Goal: Check status: Check status

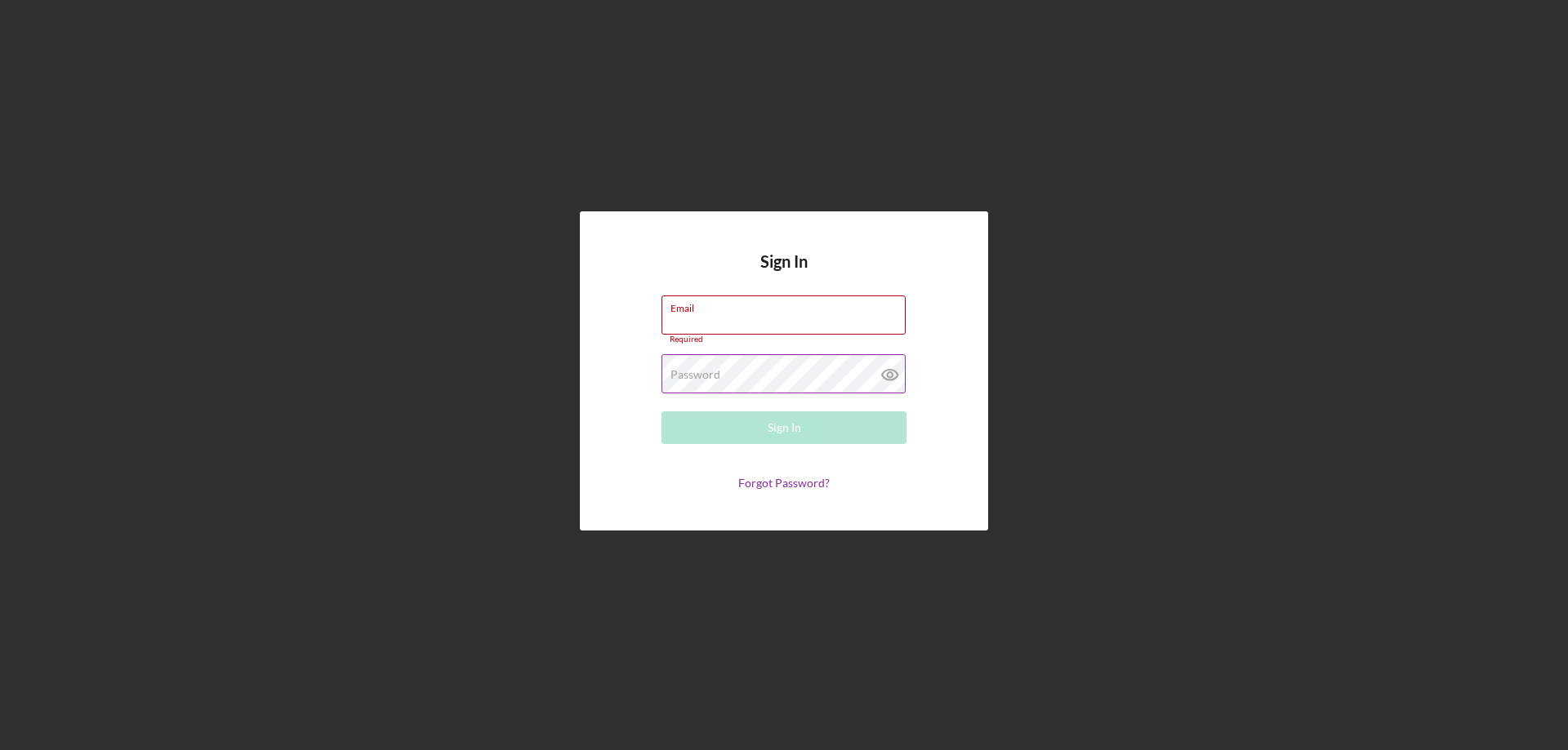
type input "[PERSON_NAME][EMAIL_ADDRESS][PERSON_NAME][DOMAIN_NAME]"
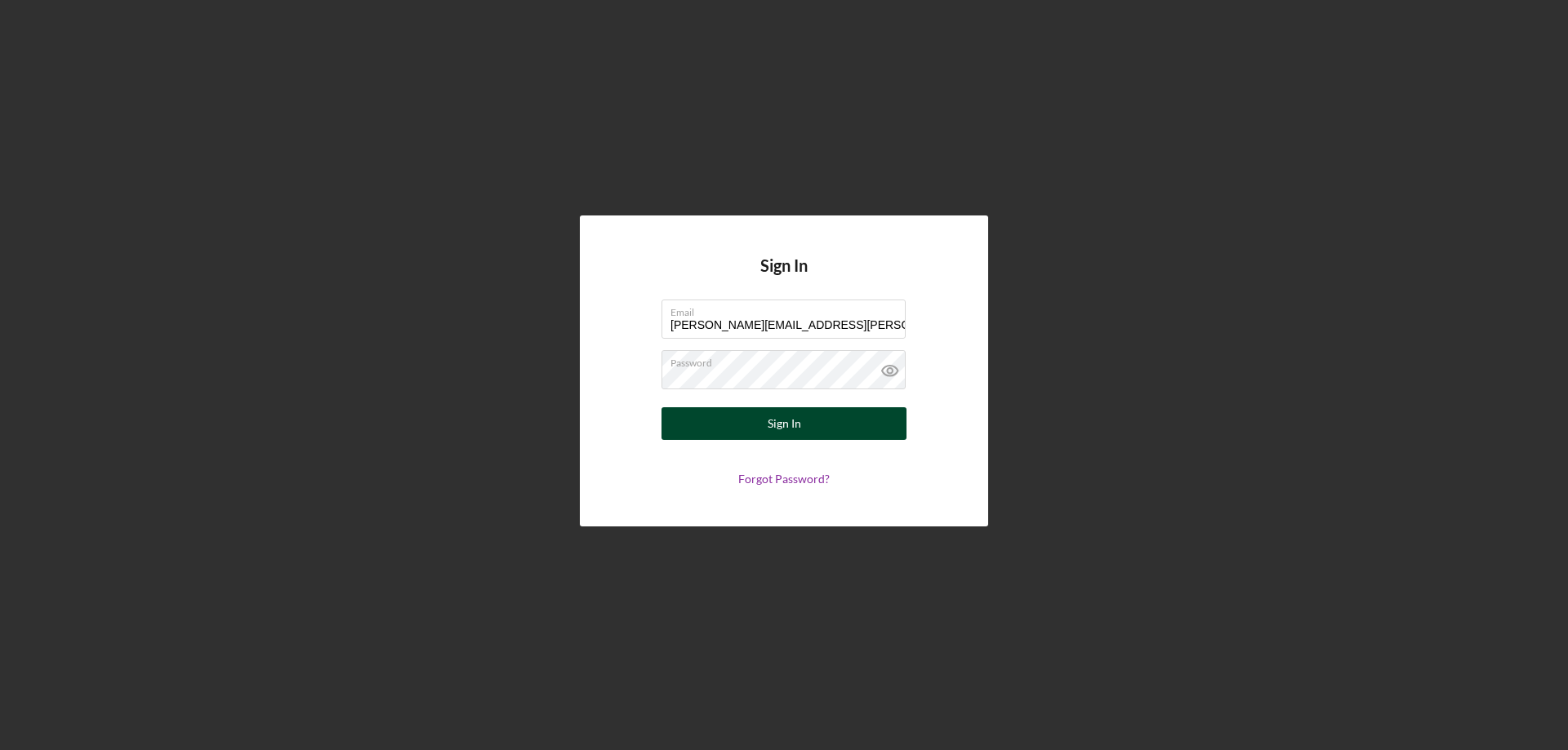
click at [704, 417] on button "Sign In" at bounding box center [783, 423] width 245 height 33
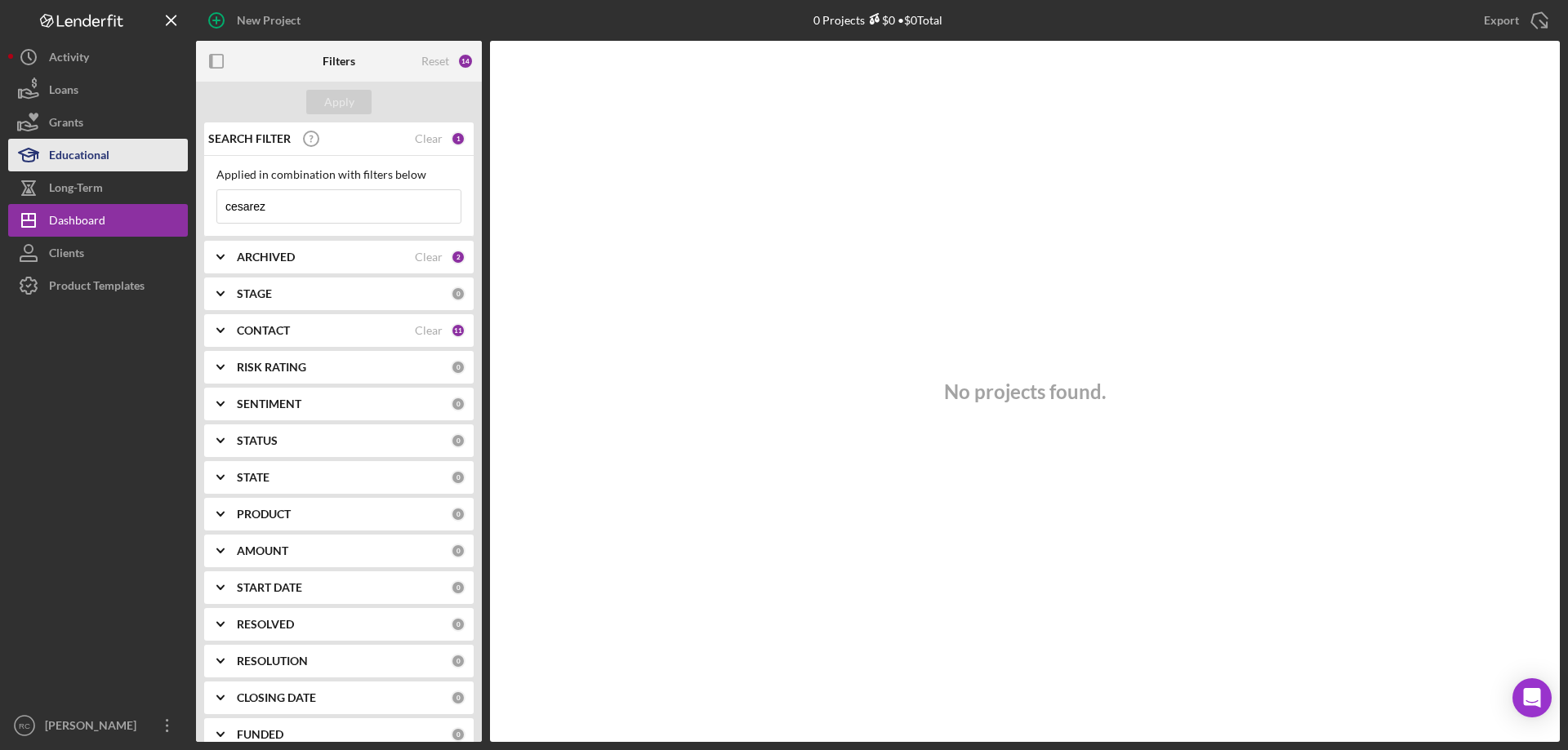
drag, startPoint x: 285, startPoint y: 204, endPoint x: 110, endPoint y: 163, distance: 179.7
click at [93, 198] on div "New Project 0 Projects $0 • $0 Total cesarez Export Icon/Export Filters Reset 1…" at bounding box center [783, 371] width 1551 height 742
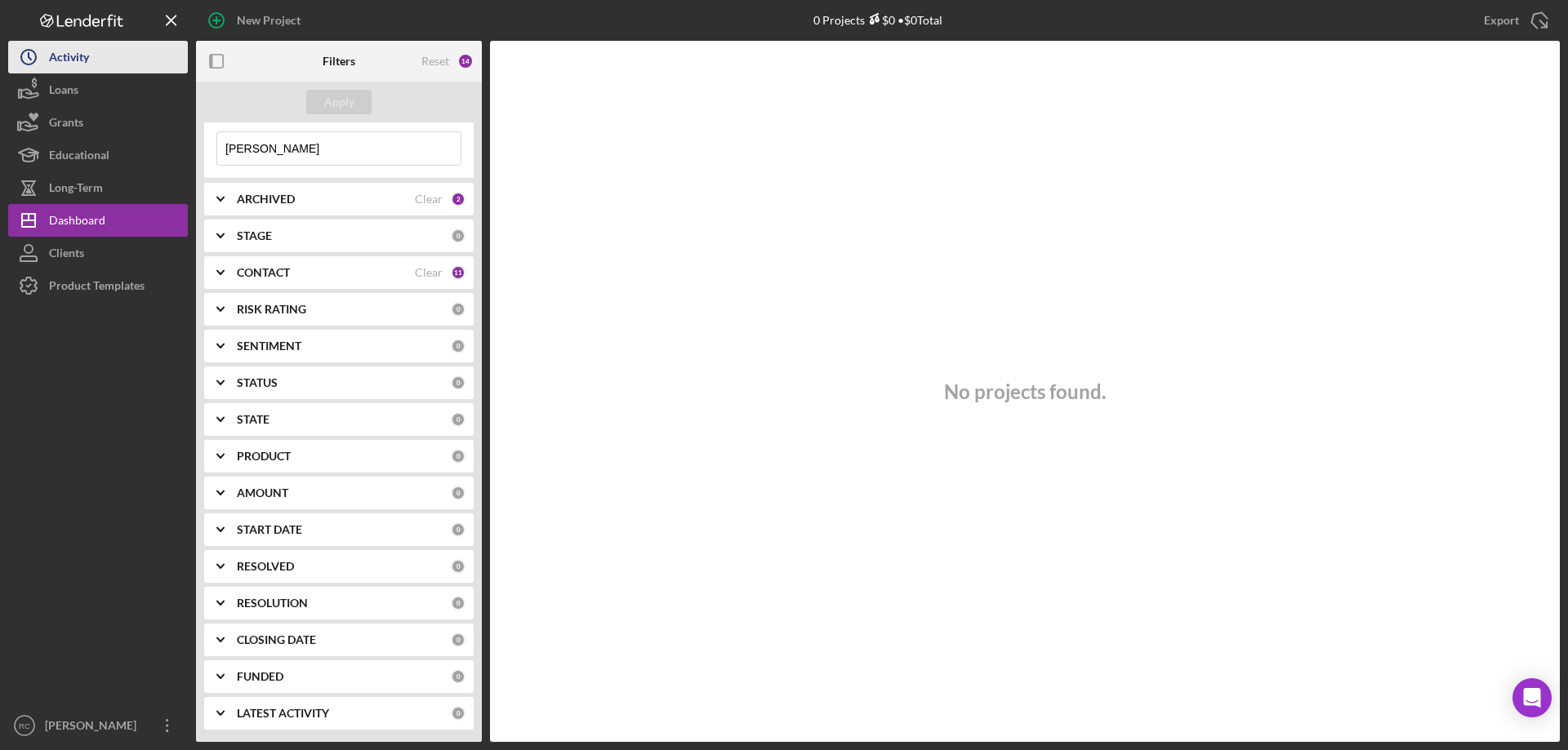
type input "[PERSON_NAME]"
click at [69, 52] on div "Activity" at bounding box center [69, 59] width 40 height 37
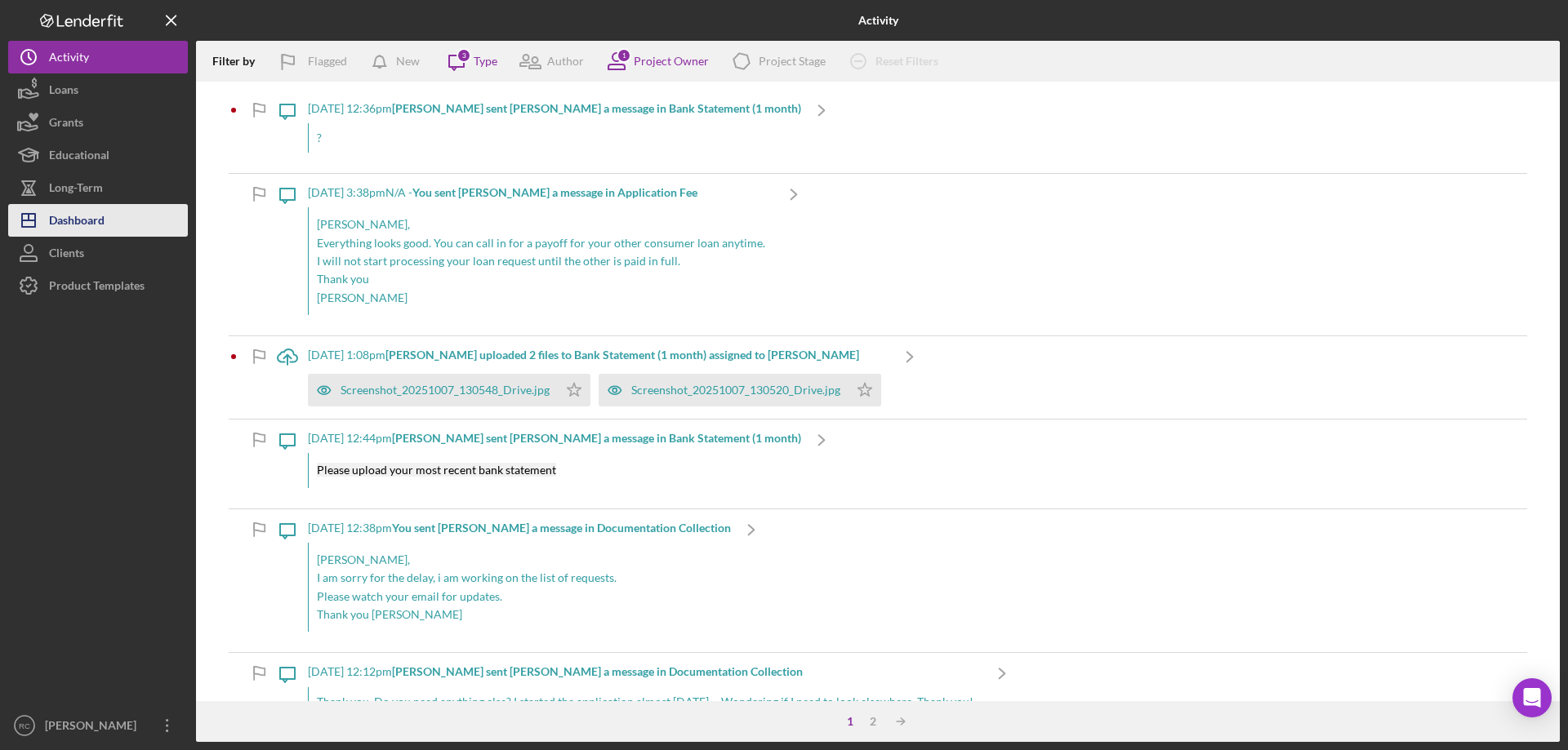
click at [79, 218] on div "Dashboard" at bounding box center [77, 222] width 56 height 37
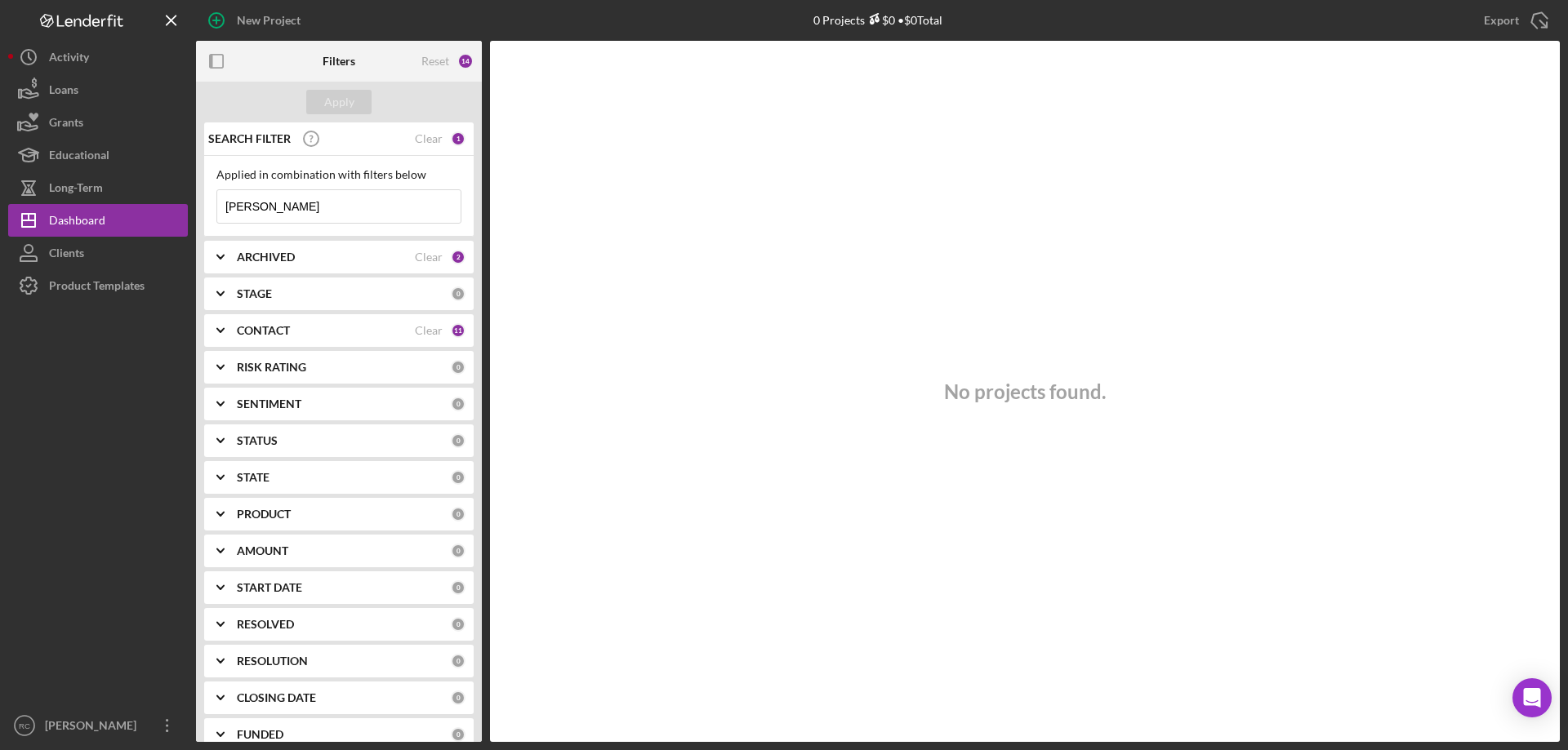
scroll to position [58, 0]
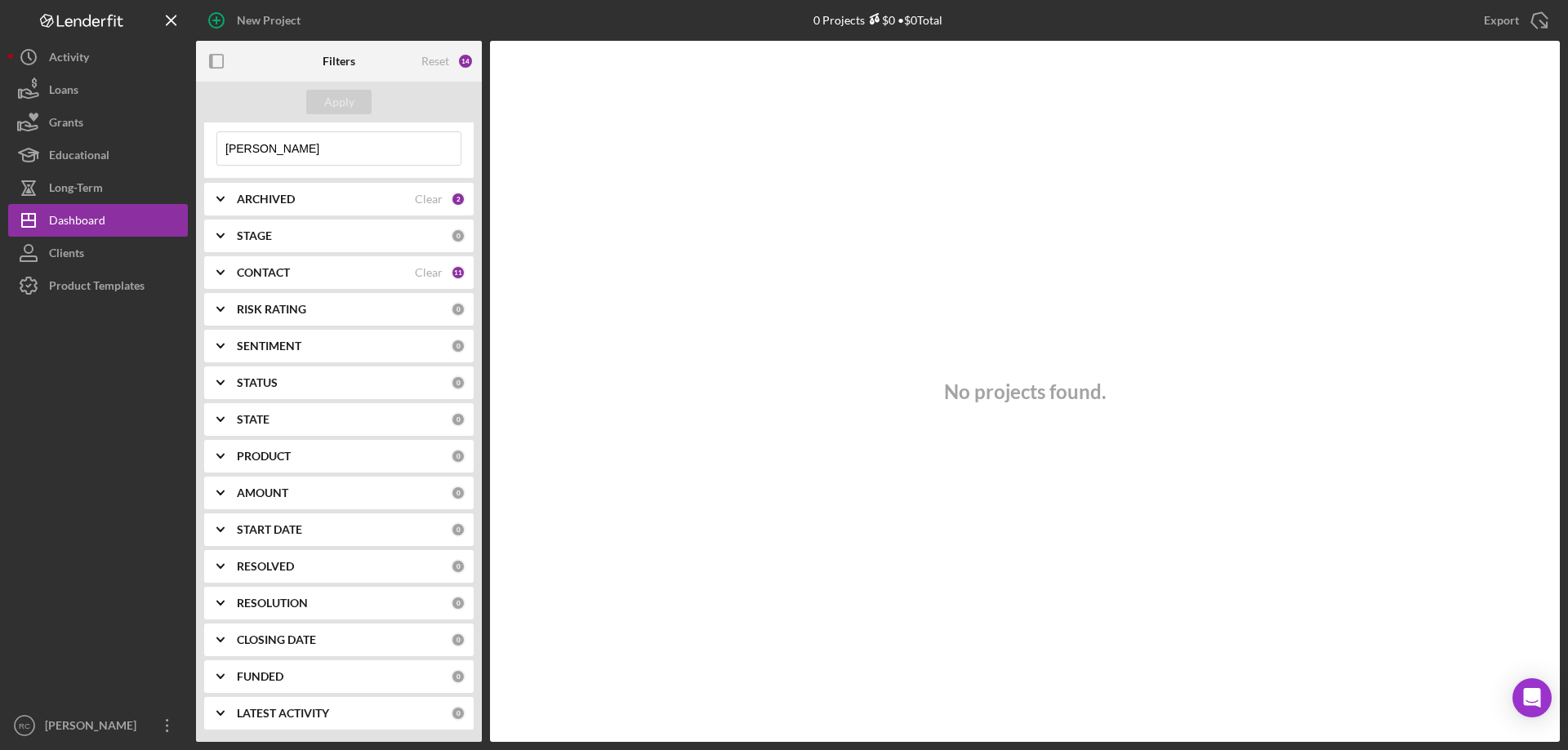
click at [282, 268] on b "CONTACT" at bounding box center [263, 272] width 53 height 13
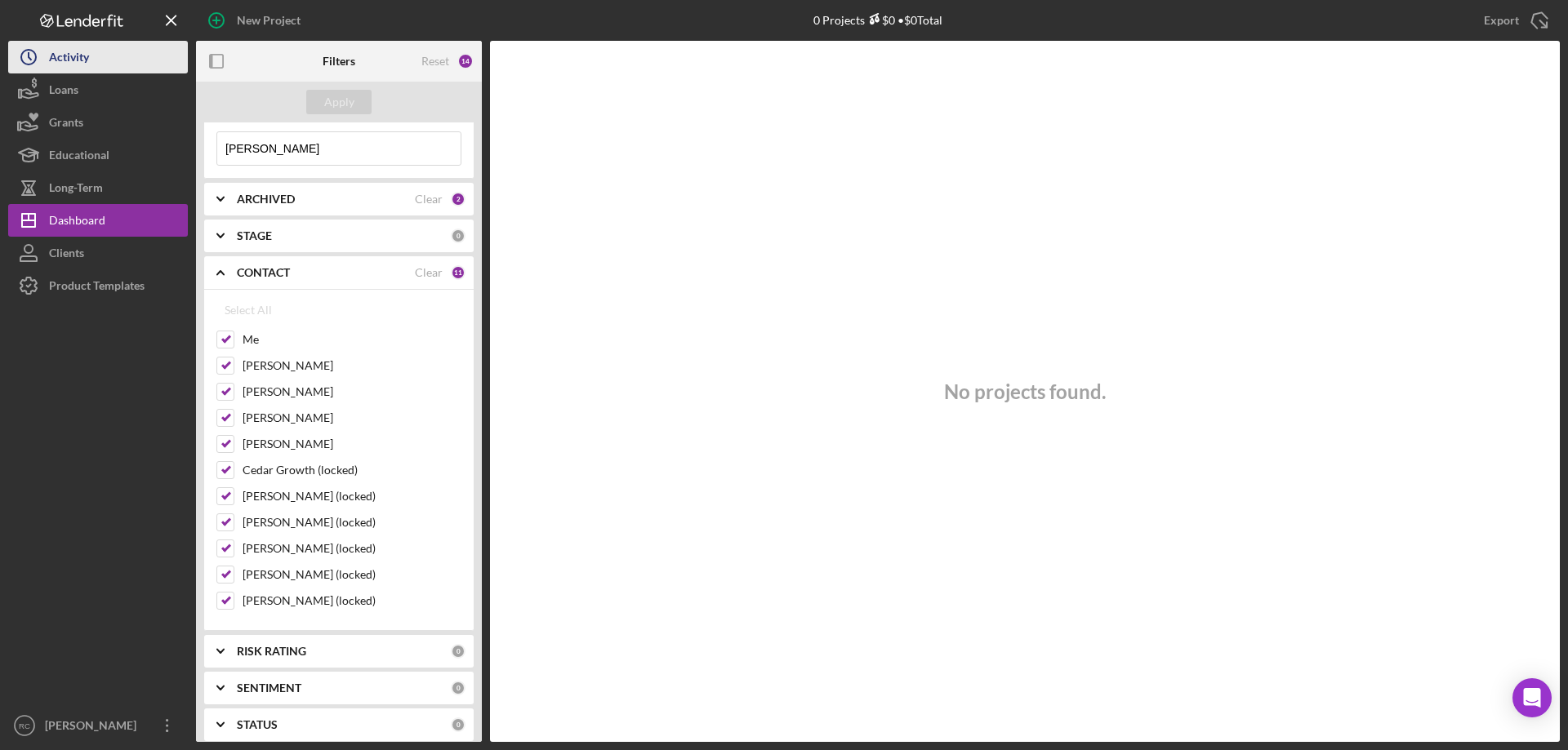
click at [82, 47] on div "Activity" at bounding box center [69, 59] width 40 height 37
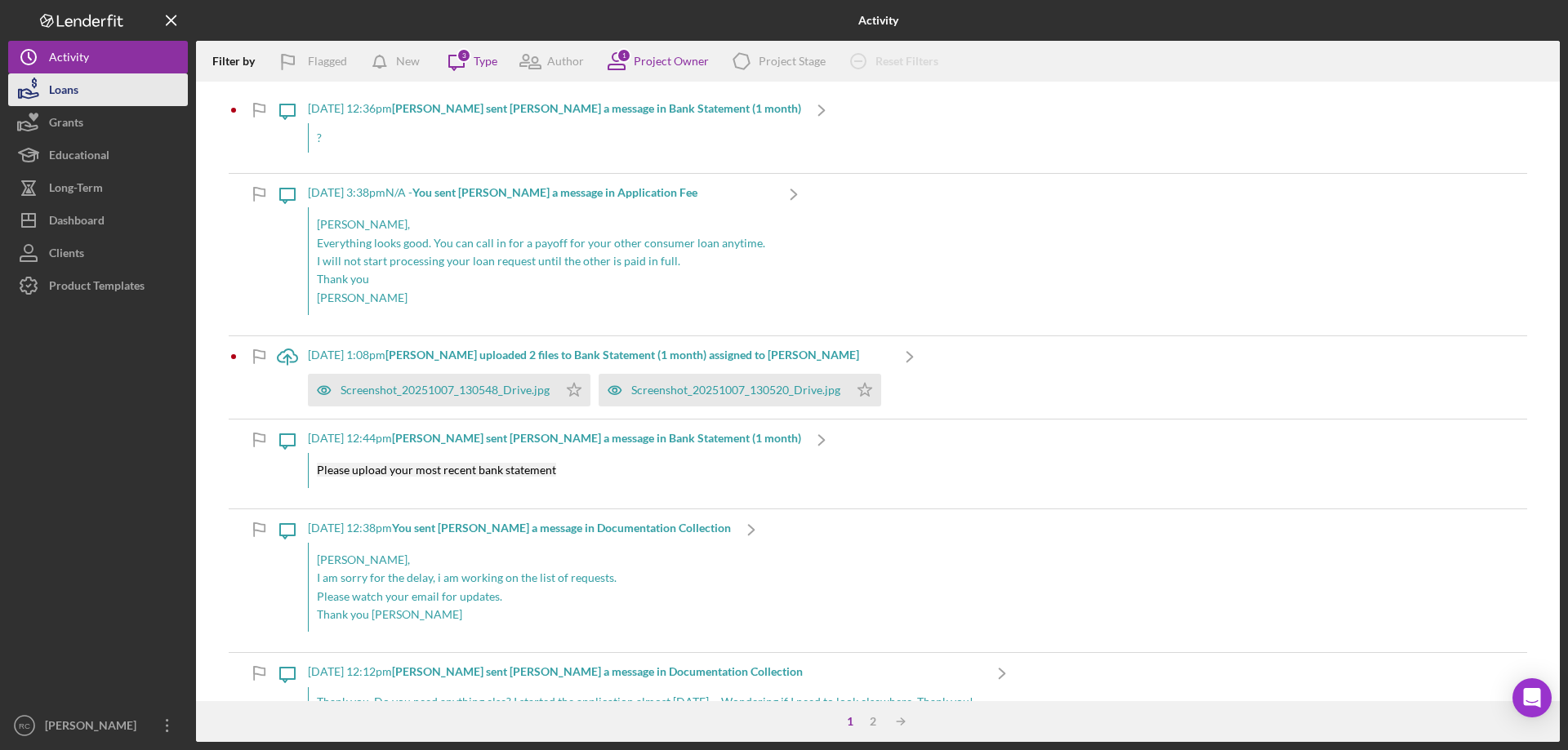
click at [71, 96] on div "Loans" at bounding box center [63, 92] width 29 height 37
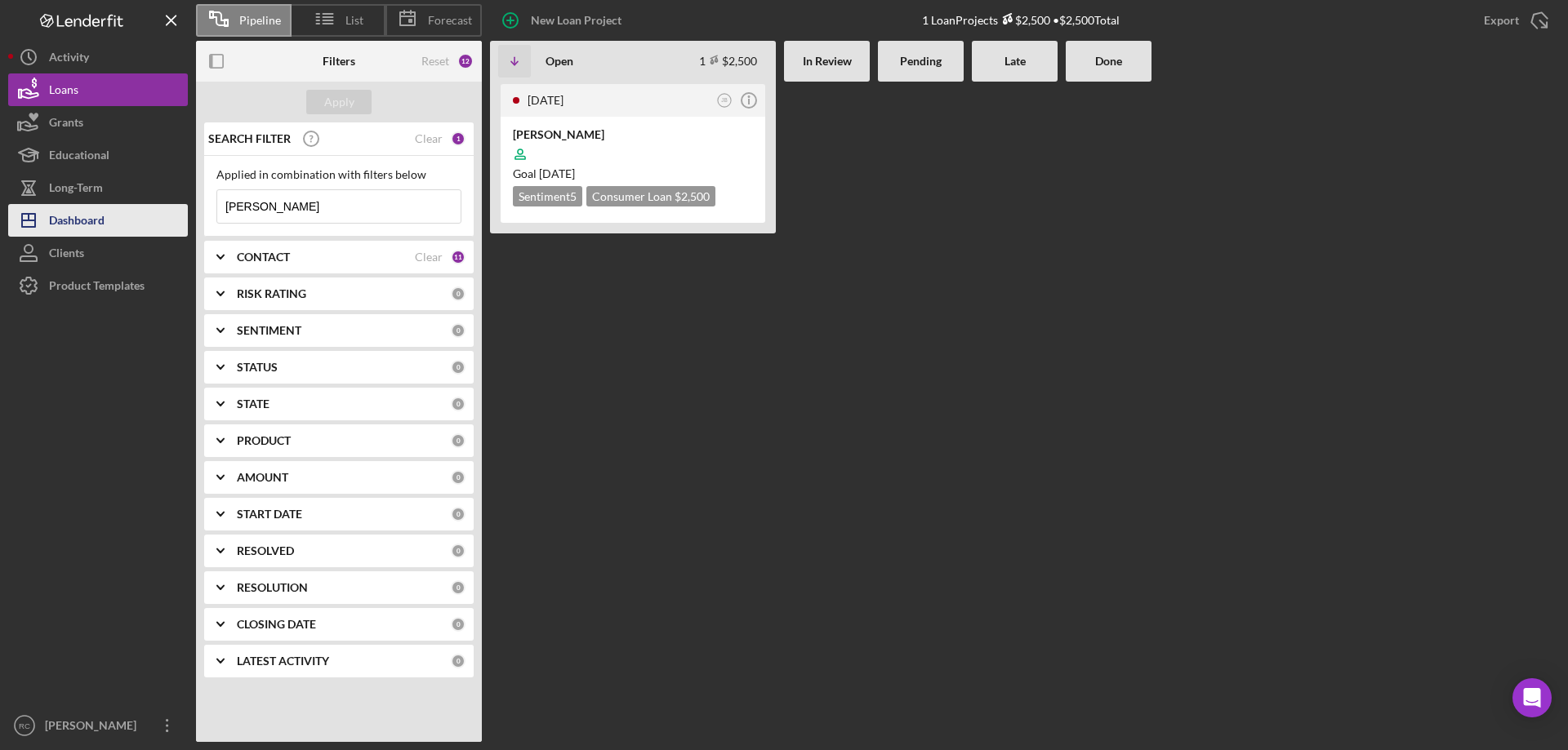
click at [72, 221] on div "Dashboard" at bounding box center [77, 222] width 56 height 37
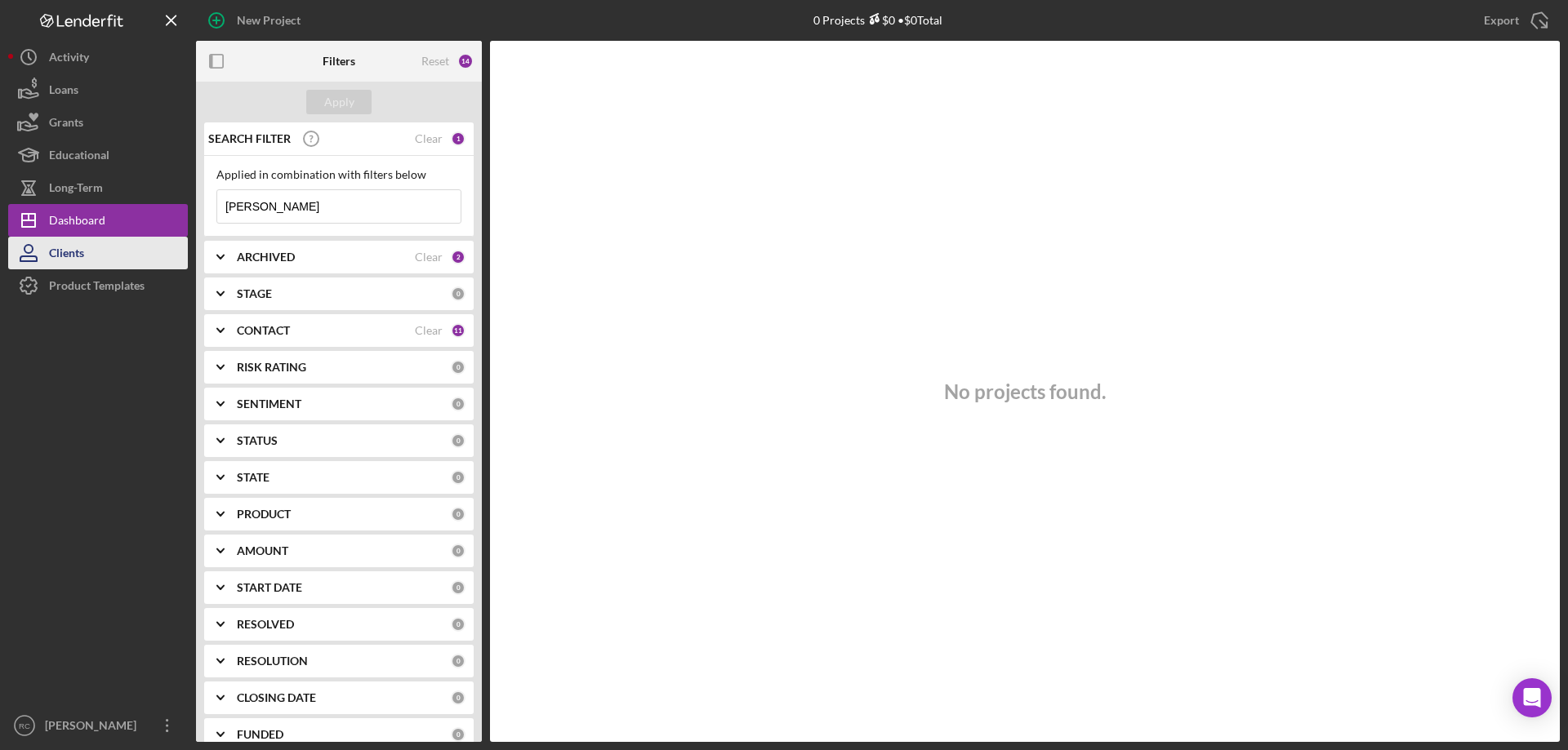
click at [65, 249] on div "Clients" at bounding box center [66, 255] width 35 height 37
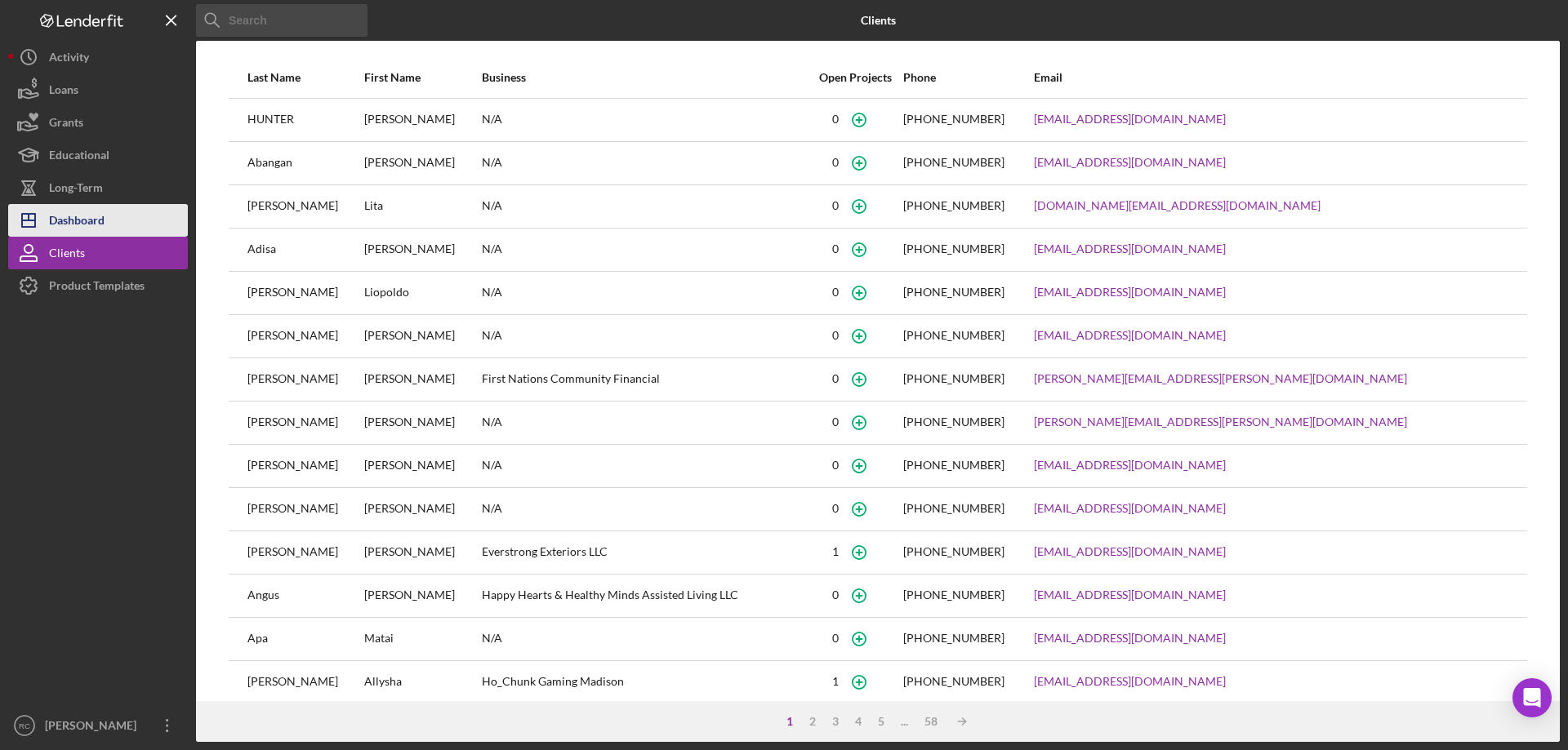
click at [82, 219] on div "Dashboard" at bounding box center [77, 222] width 56 height 37
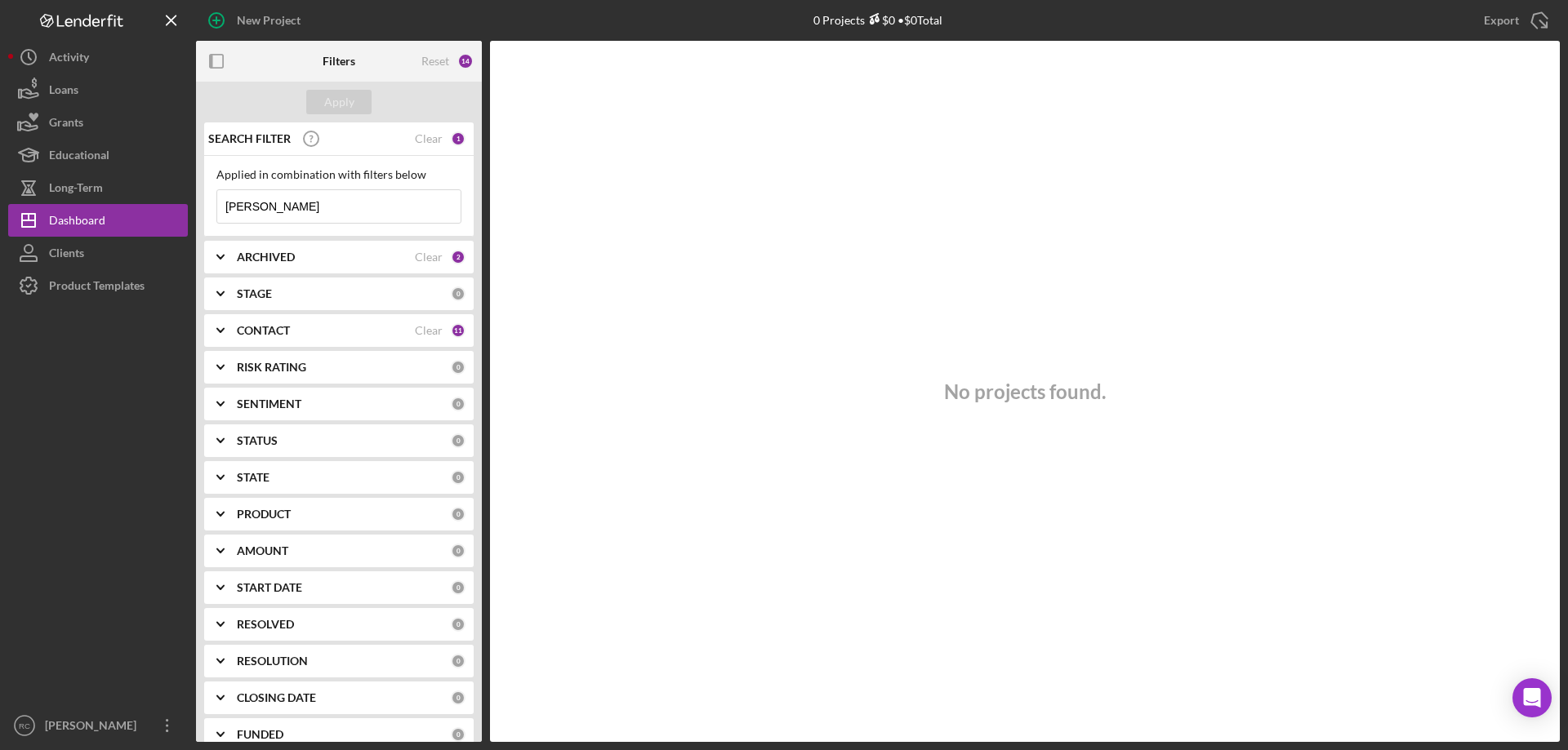
click at [280, 331] on b "CONTACT" at bounding box center [263, 331] width 53 height 13
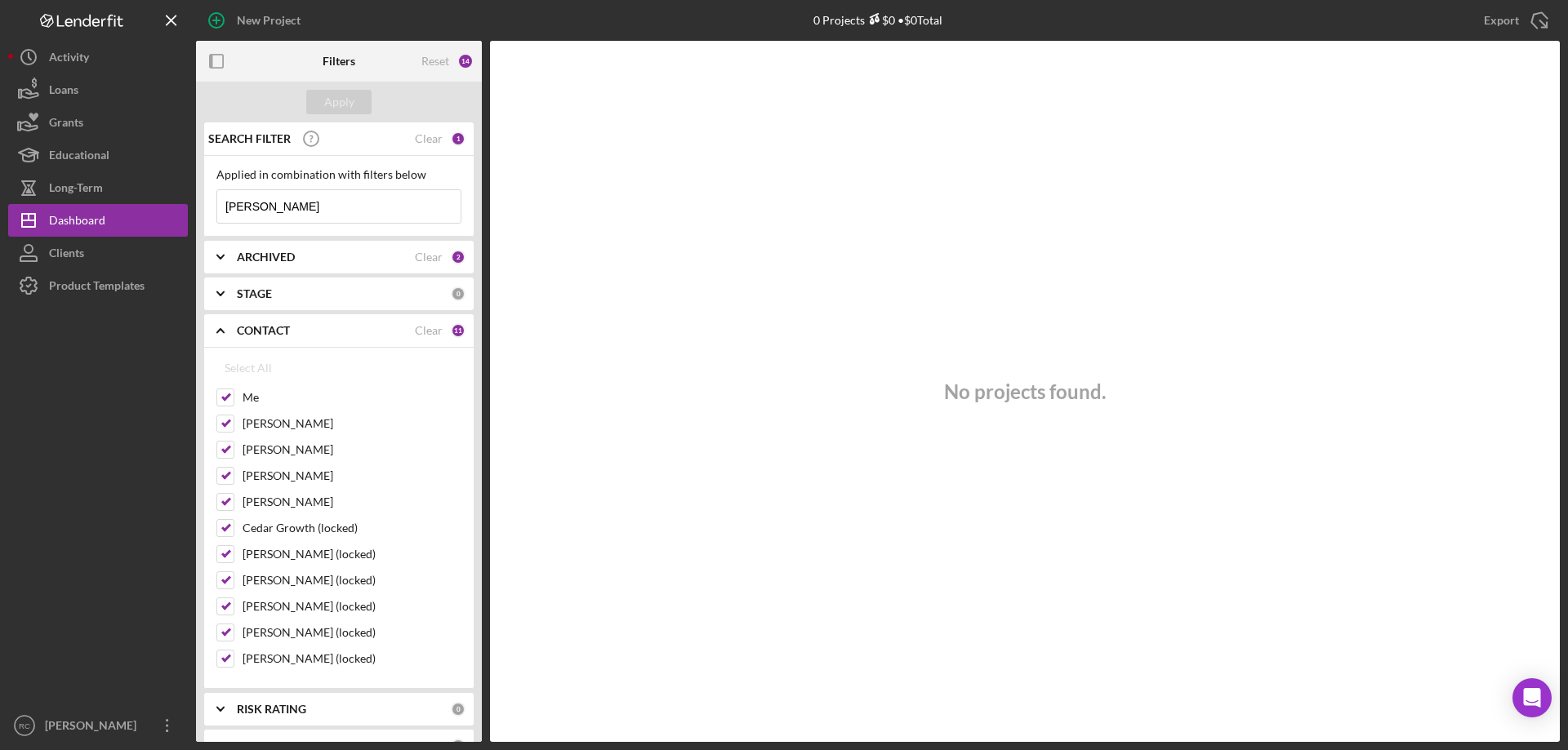
click at [290, 258] on b "ARCHIVED" at bounding box center [266, 257] width 58 height 13
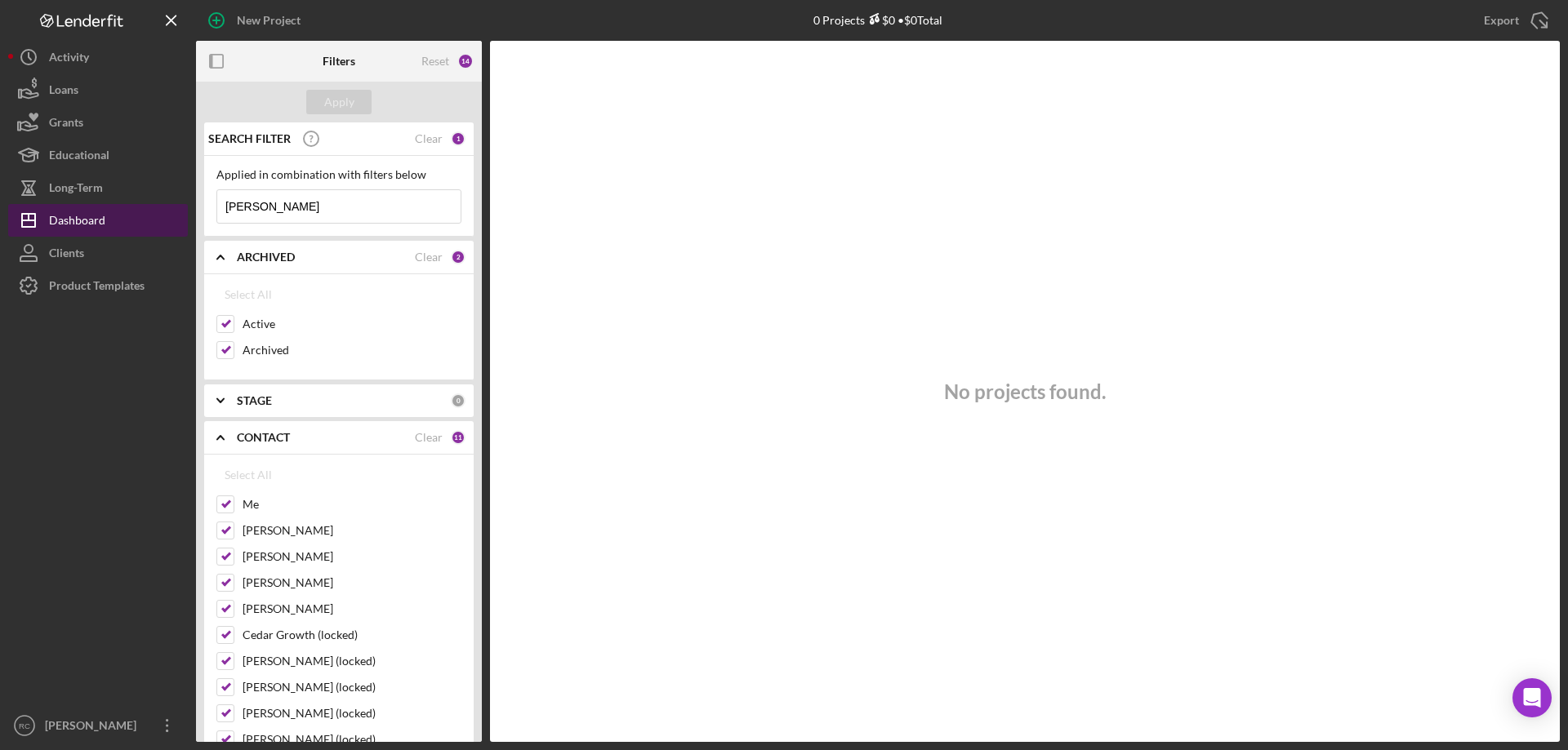
click at [78, 222] on div "Dashboard" at bounding box center [77, 222] width 56 height 37
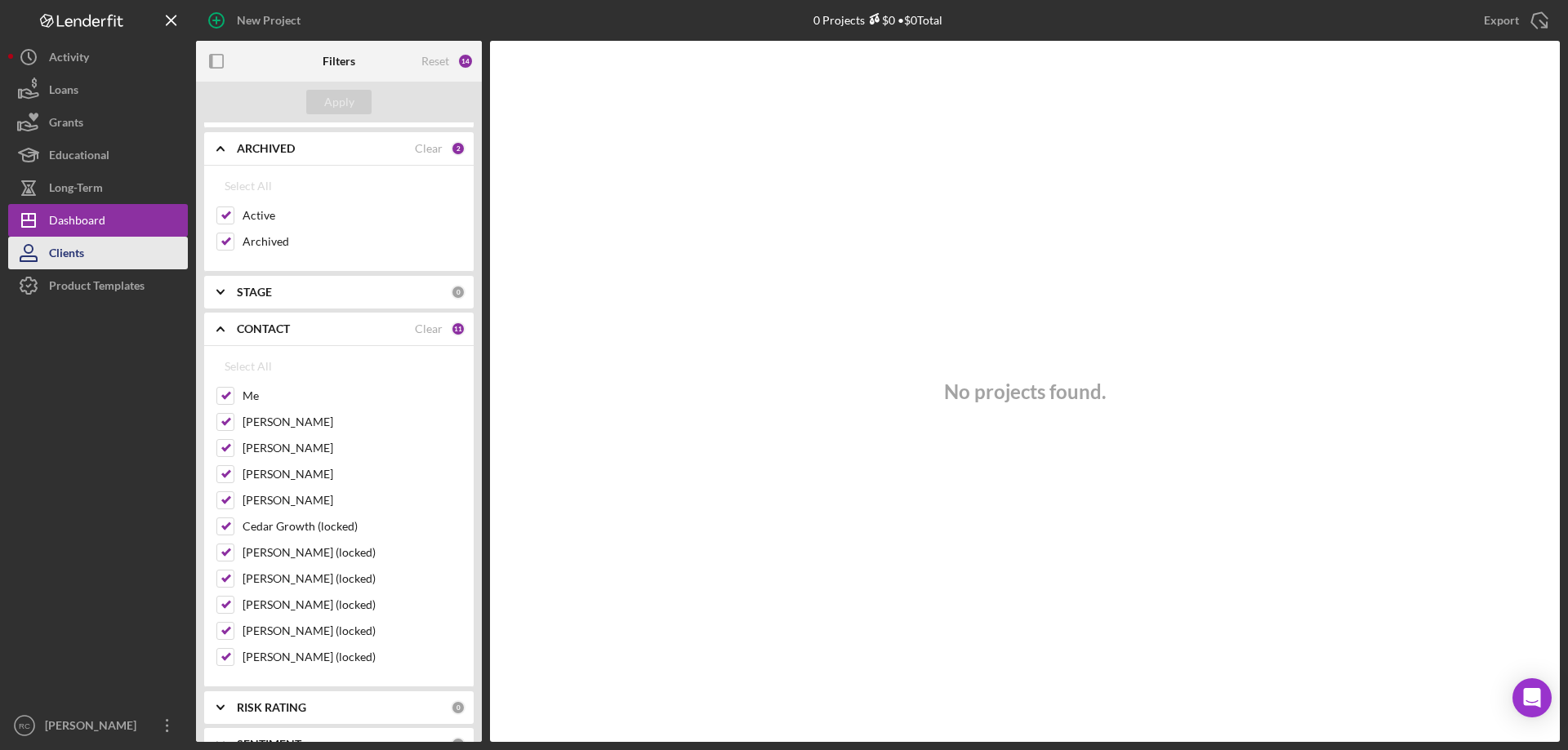
click at [78, 256] on div "Clients" at bounding box center [66, 255] width 35 height 37
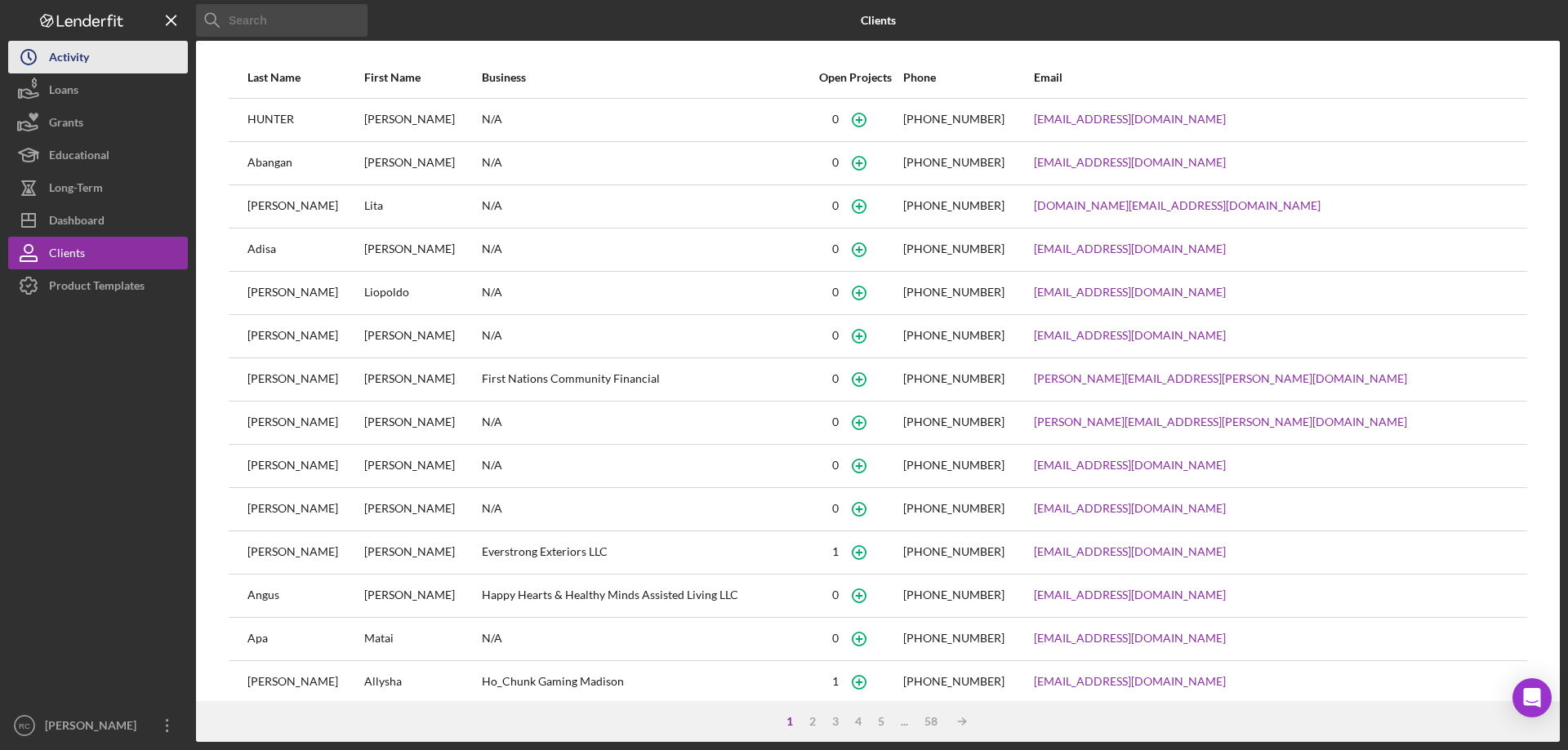
click at [80, 55] on div "Activity" at bounding box center [69, 59] width 40 height 37
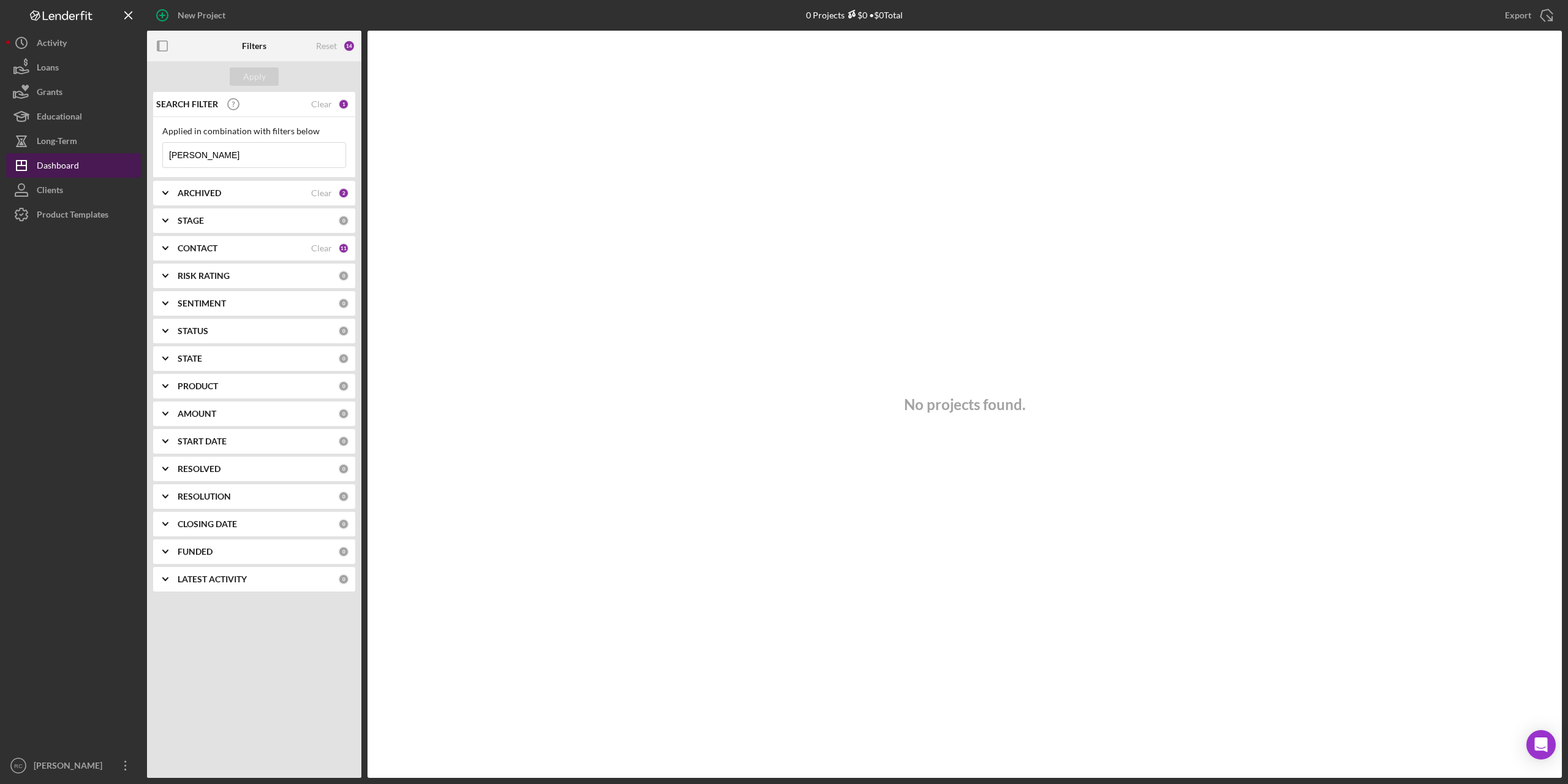
click at [62, 165] on div "Dashboard" at bounding box center [58, 166] width 42 height 28
click at [243, 158] on input "[PERSON_NAME]" at bounding box center [254, 154] width 183 height 25
type input "w"
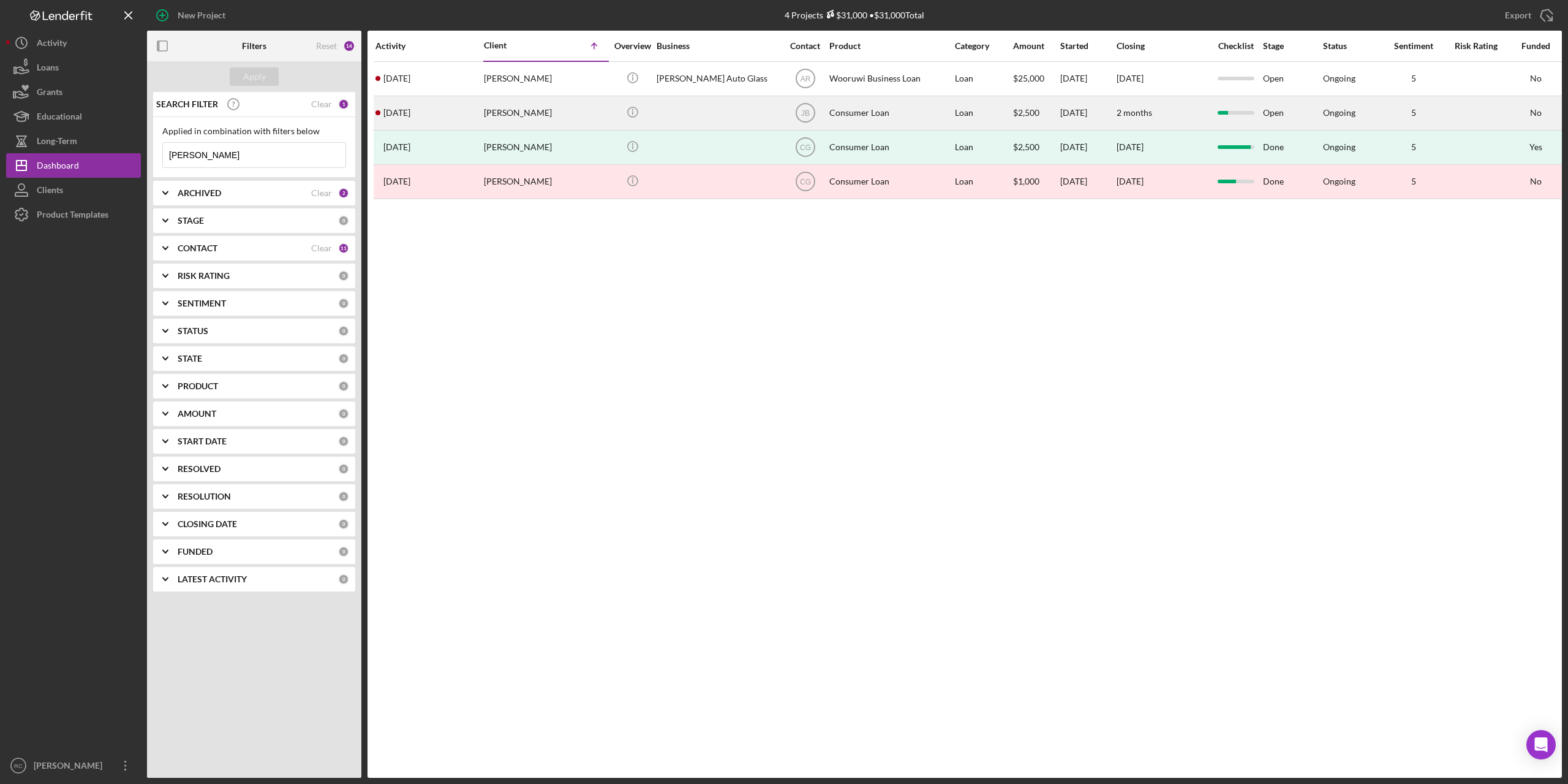
type input "[PERSON_NAME]"
click at [533, 110] on div "[PERSON_NAME]" at bounding box center [545, 112] width 122 height 32
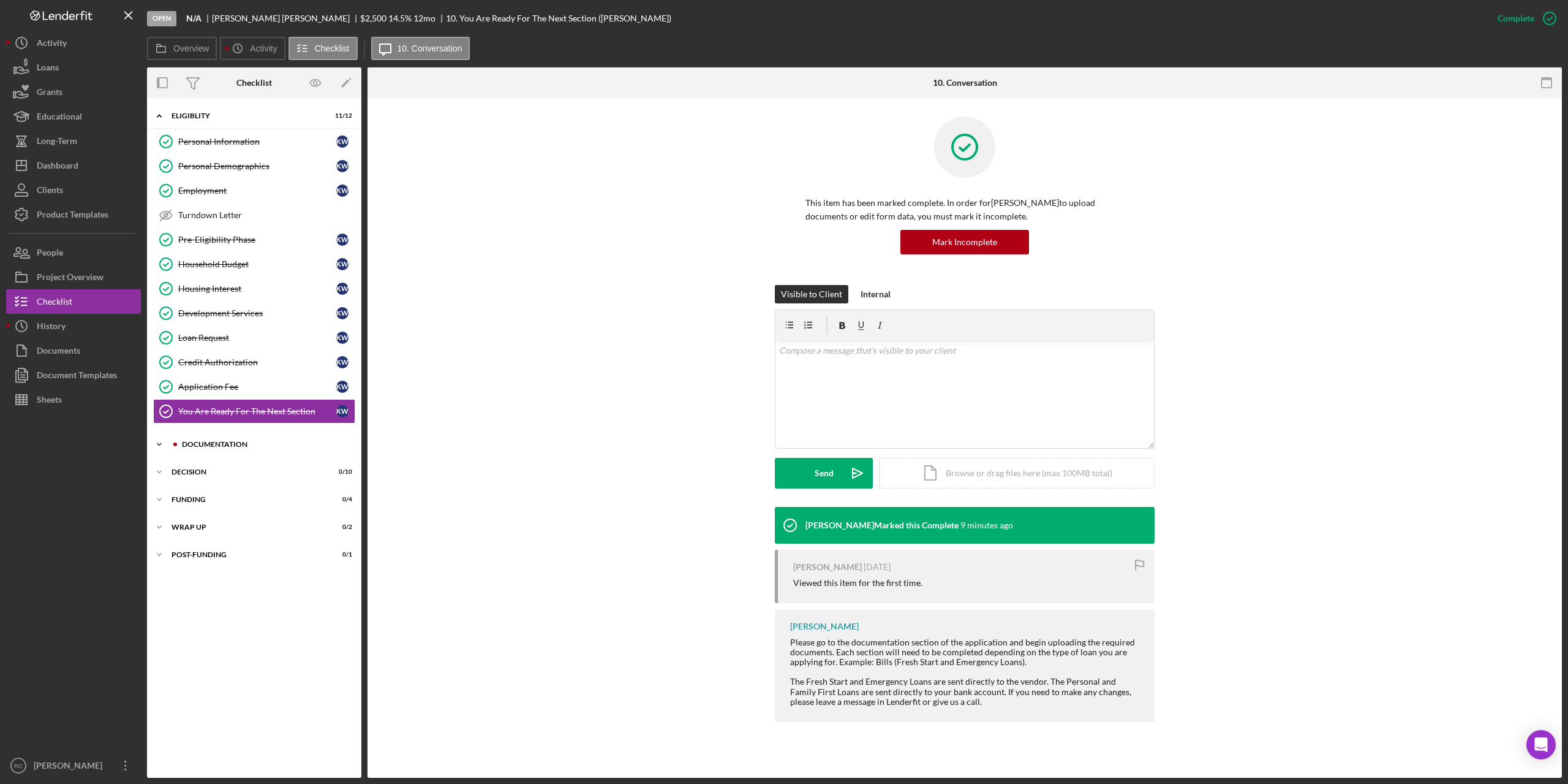
click at [216, 438] on div "Icon/Expander Documentation 0 / 9" at bounding box center [254, 444] width 214 height 25
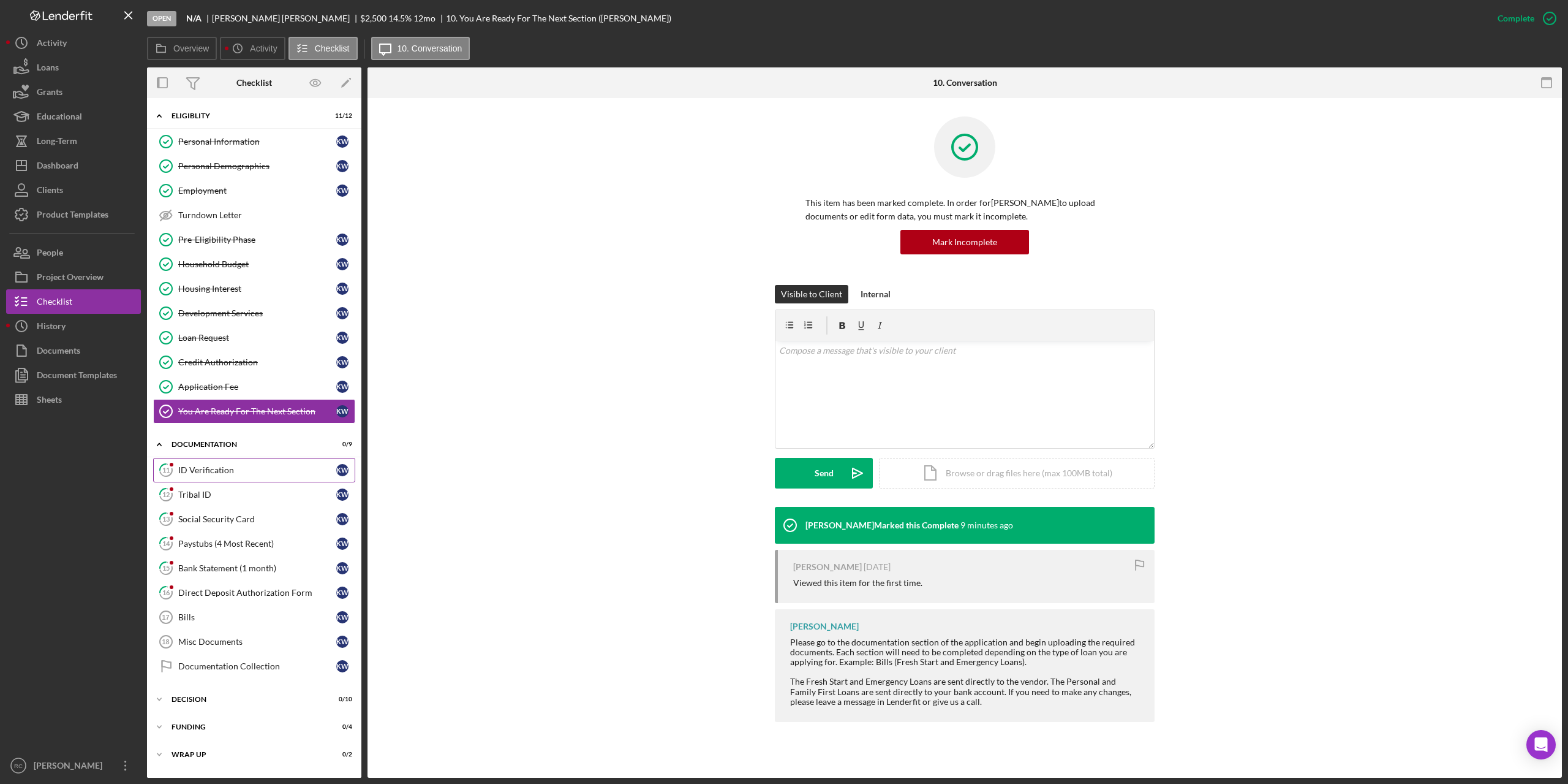
click at [206, 469] on div "ID Verification" at bounding box center [257, 469] width 158 height 10
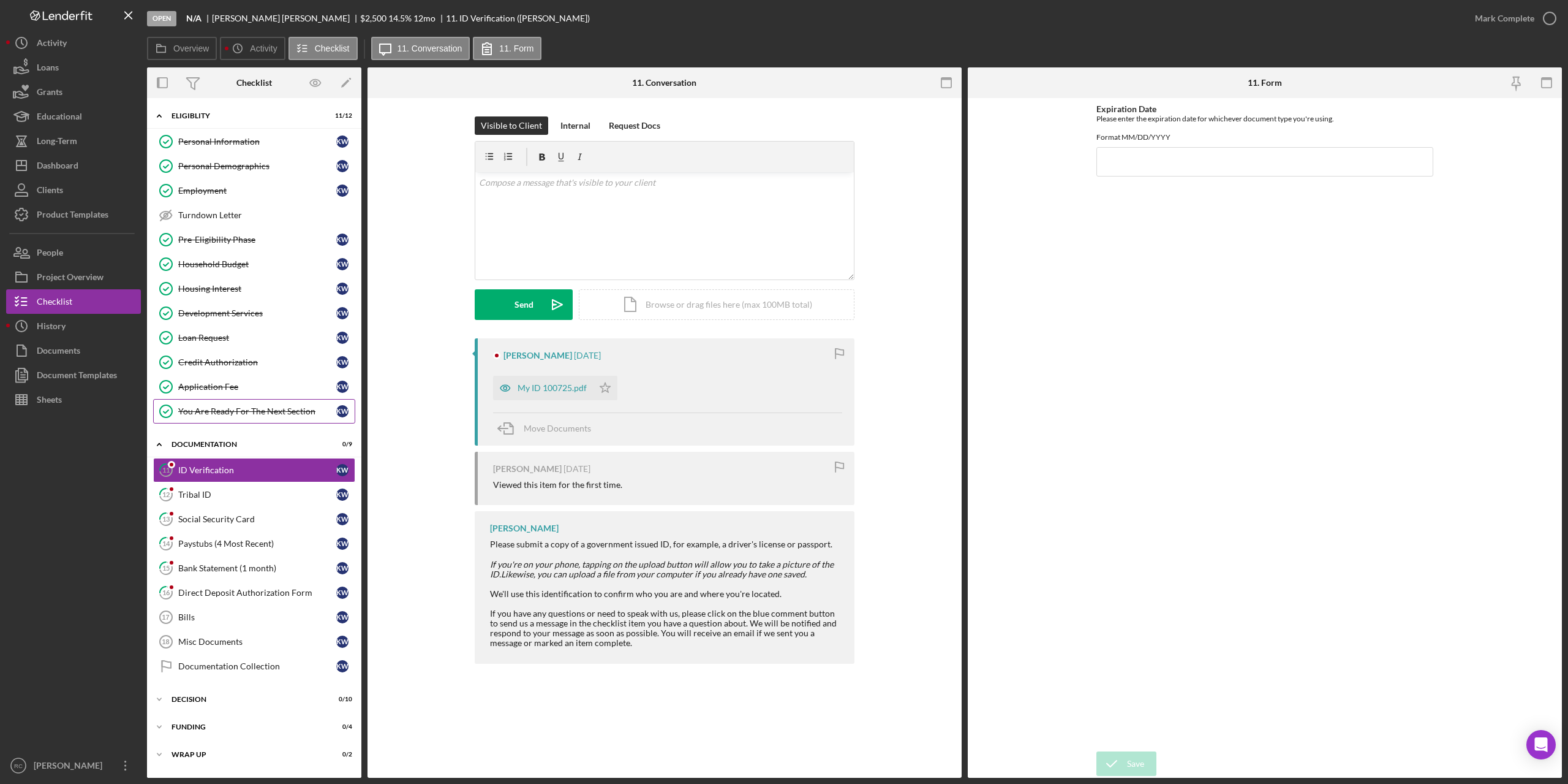
click at [218, 412] on div "You Are Ready For The Next Section" at bounding box center [257, 411] width 158 height 10
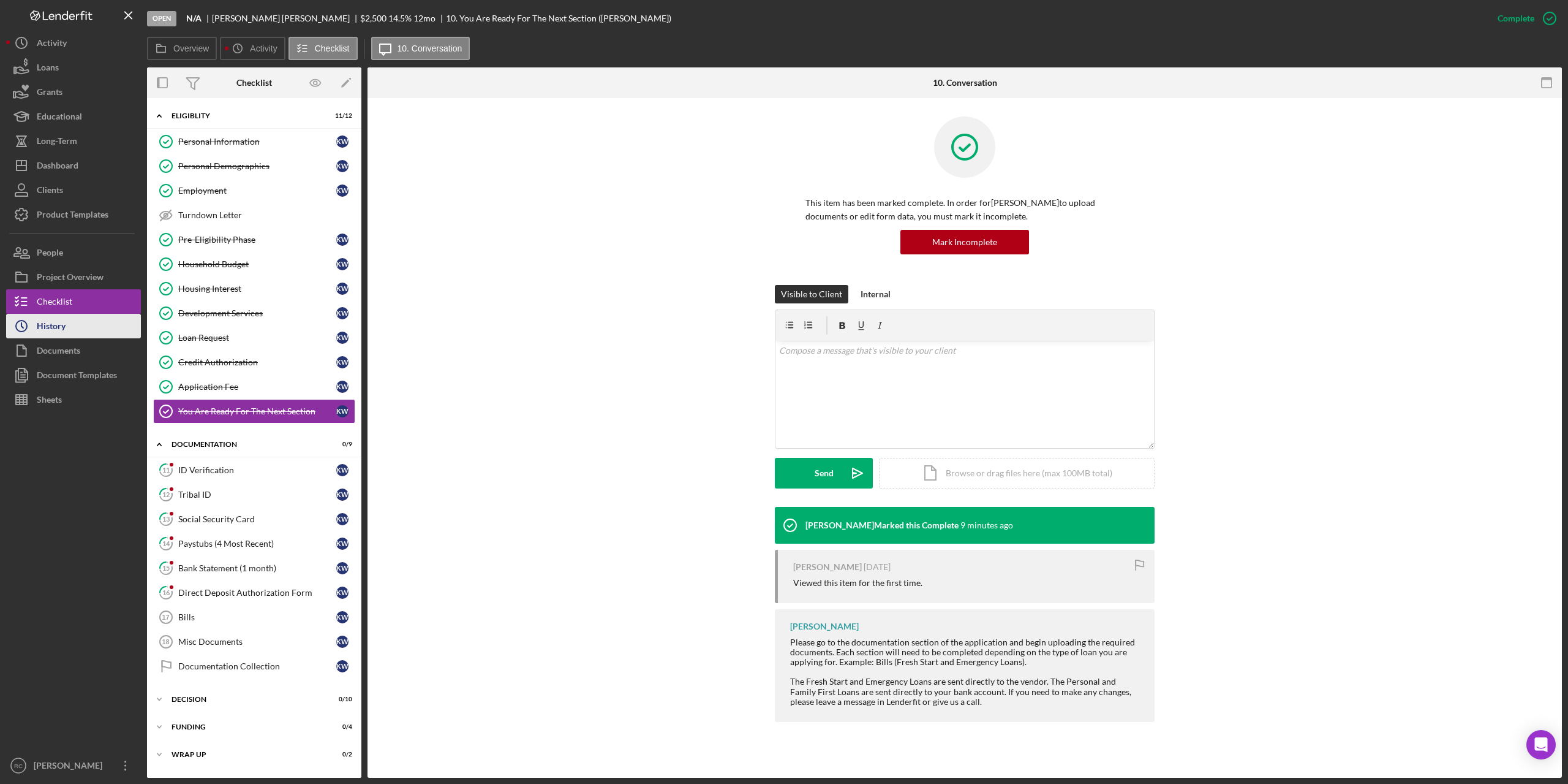
click at [60, 333] on div "History" at bounding box center [51, 328] width 28 height 28
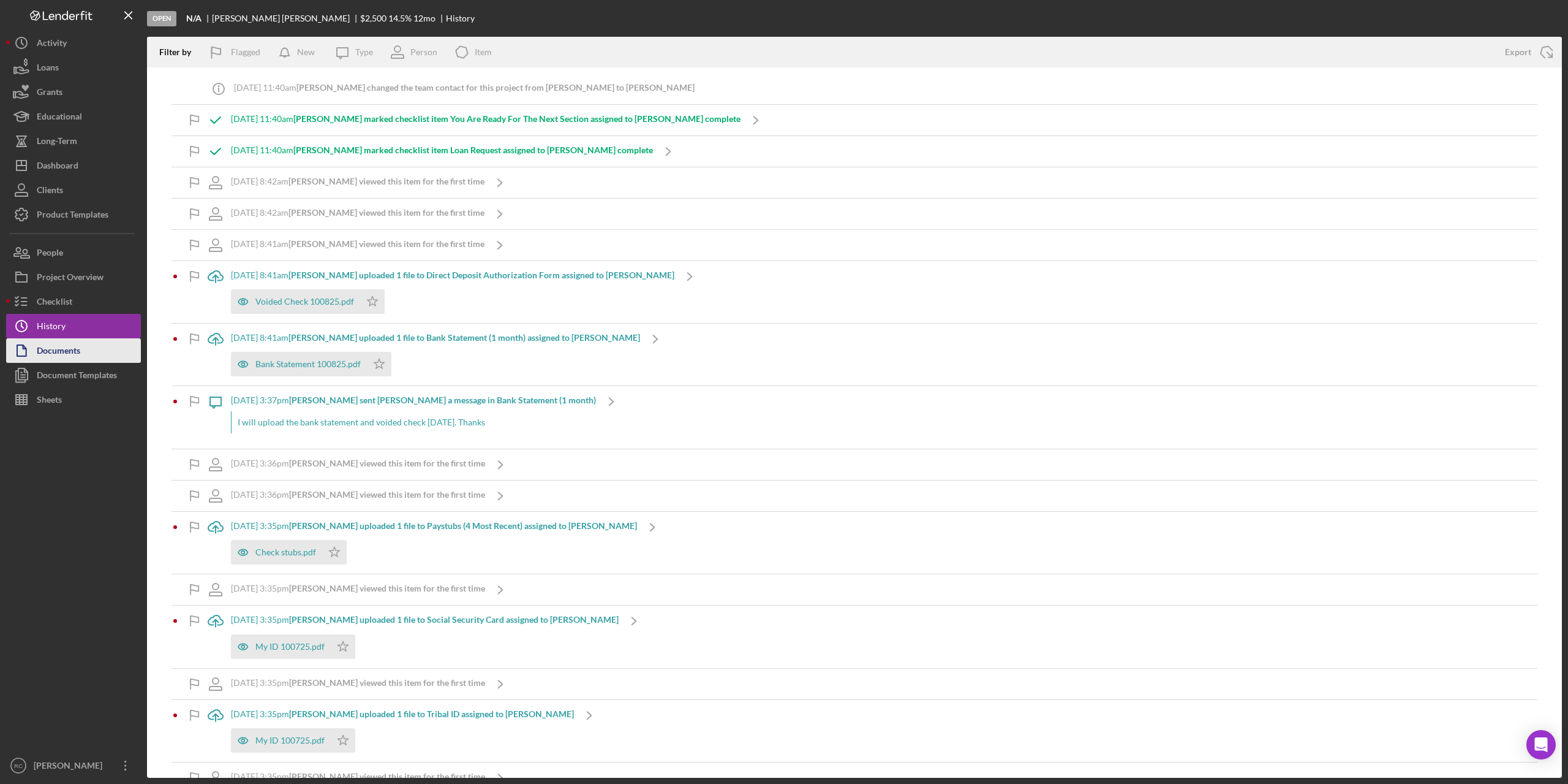
click at [55, 349] on div "Documents" at bounding box center [58, 352] width 43 height 28
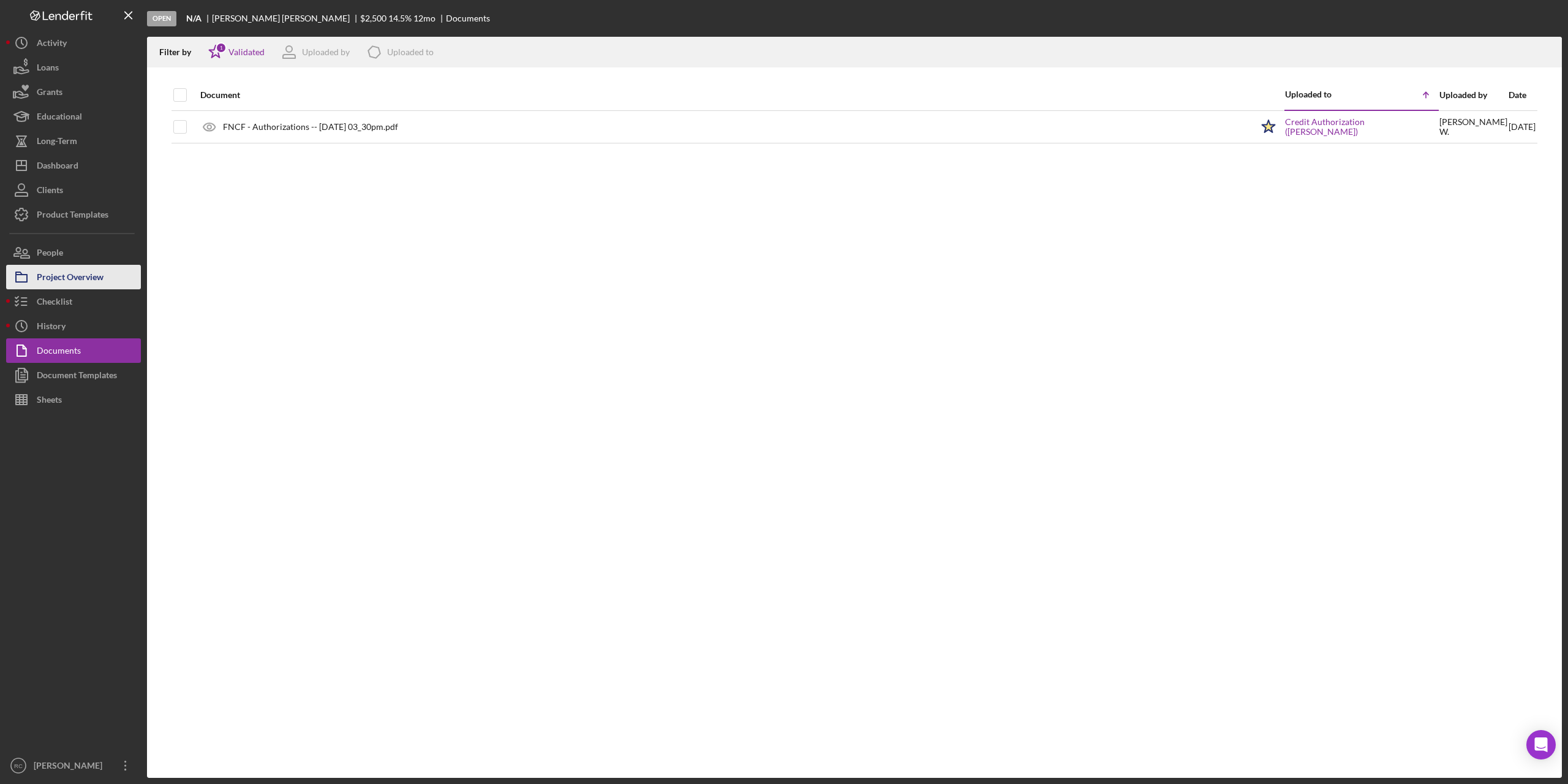
click at [85, 275] on div "Project Overview" at bounding box center [70, 278] width 67 height 28
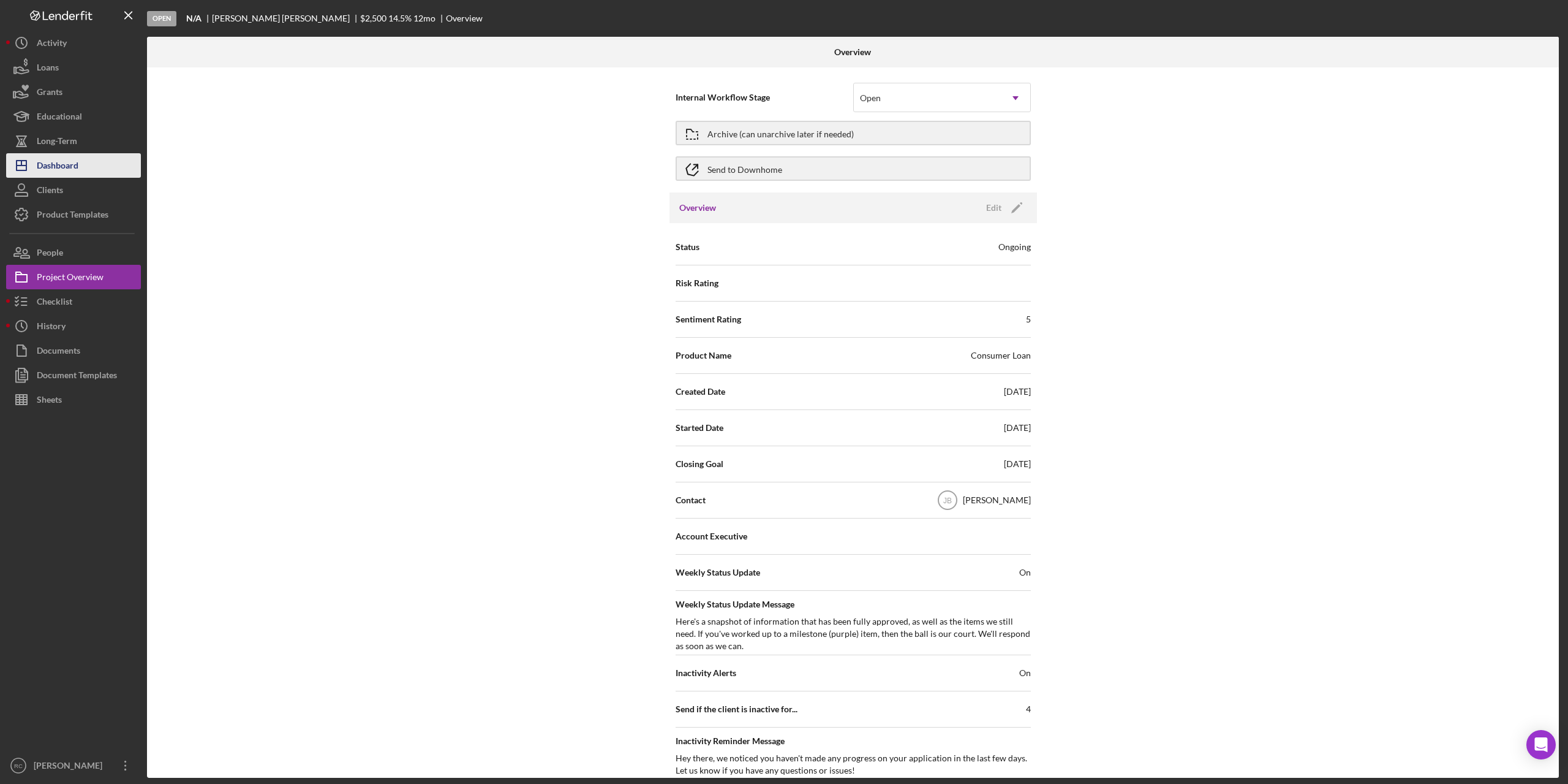
click at [61, 163] on div "Dashboard" at bounding box center [58, 166] width 42 height 28
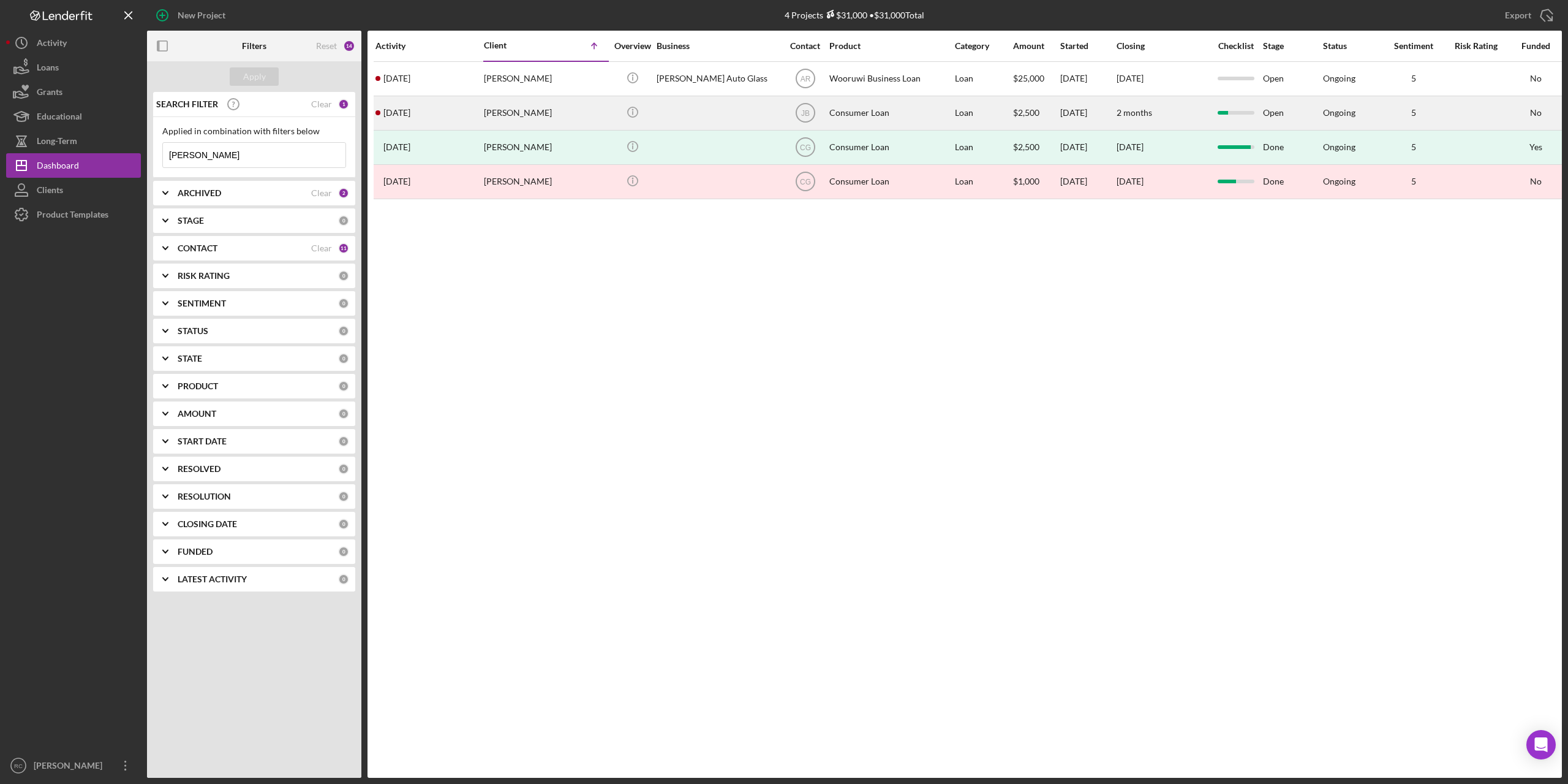
click at [532, 114] on div "[PERSON_NAME]" at bounding box center [545, 112] width 122 height 32
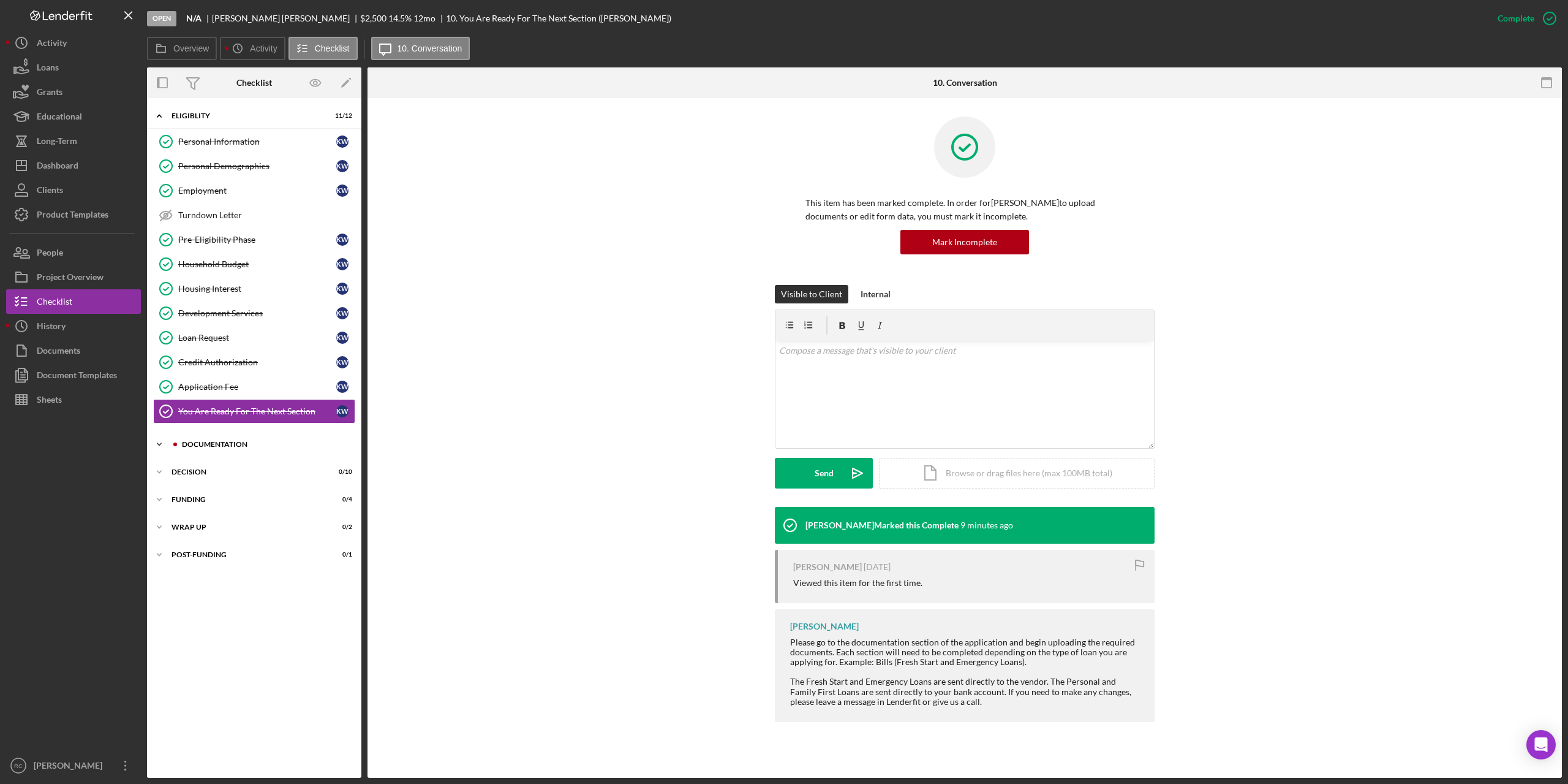
click at [203, 442] on div "Documentation" at bounding box center [264, 444] width 164 height 7
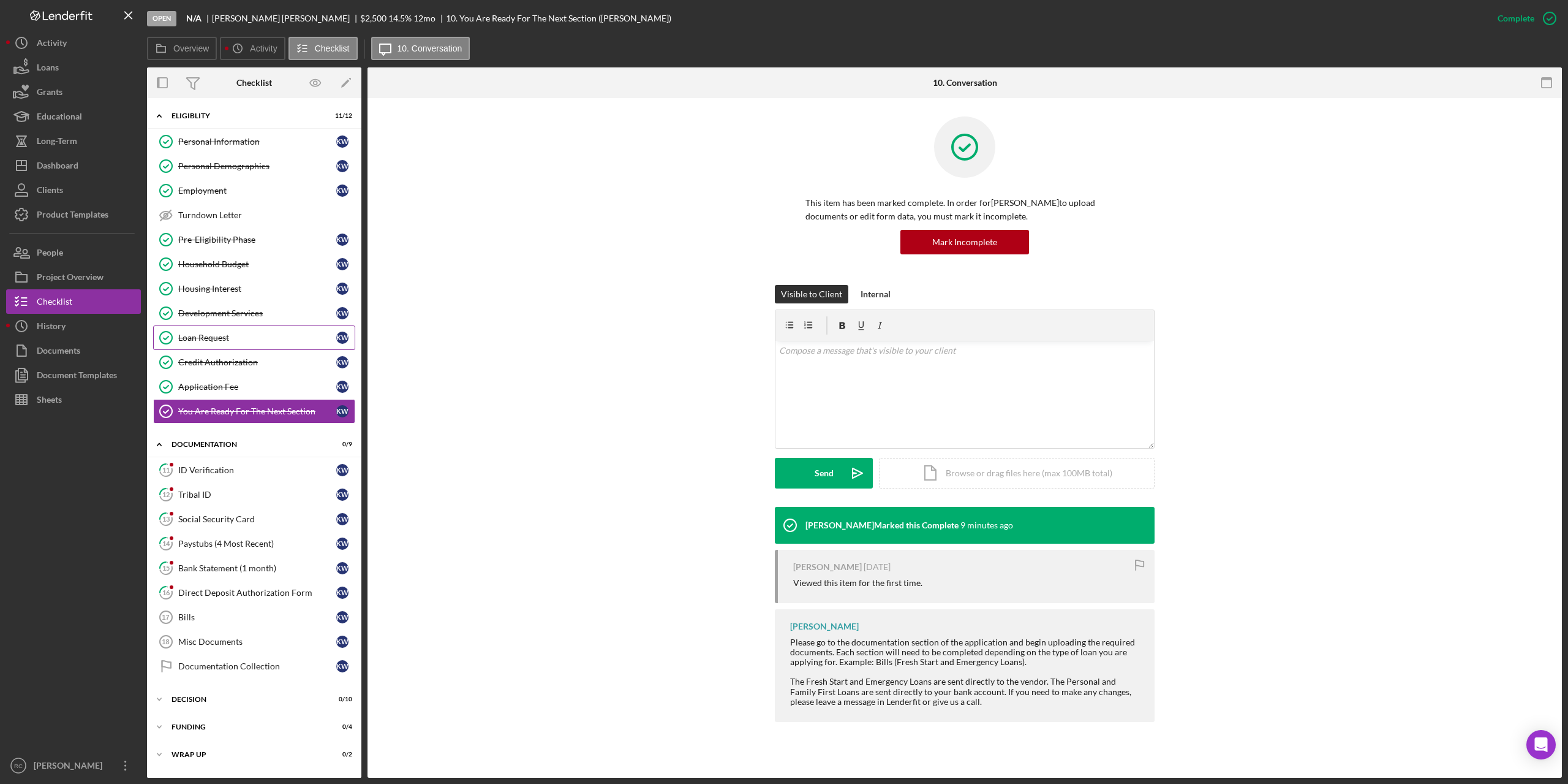
click at [208, 340] on div "Loan Request" at bounding box center [257, 337] width 158 height 10
